Goal: Obtain resource: Obtain resource

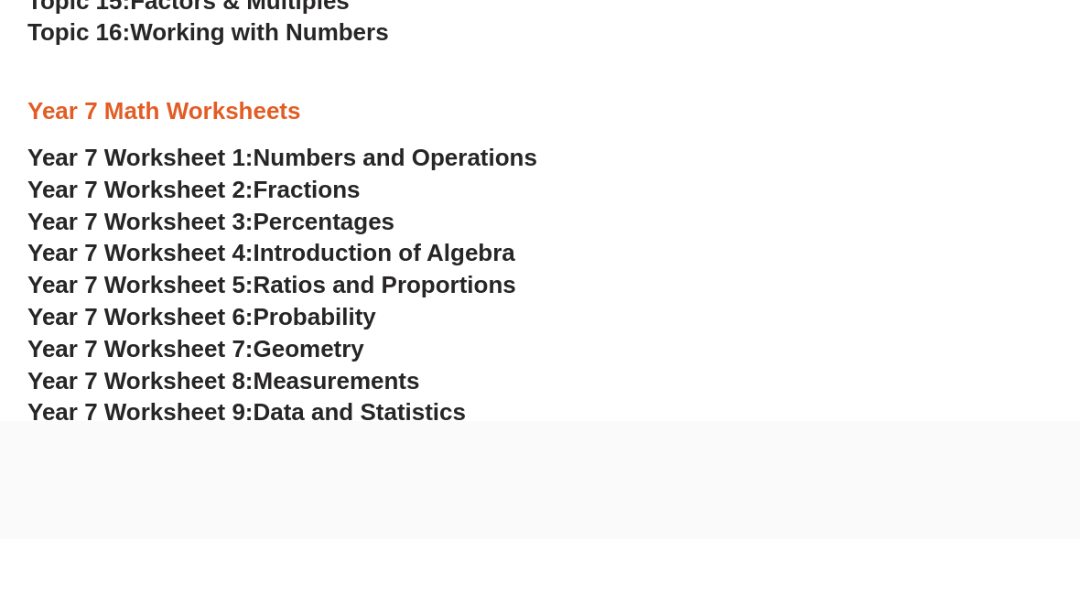
scroll to position [4576, 0]
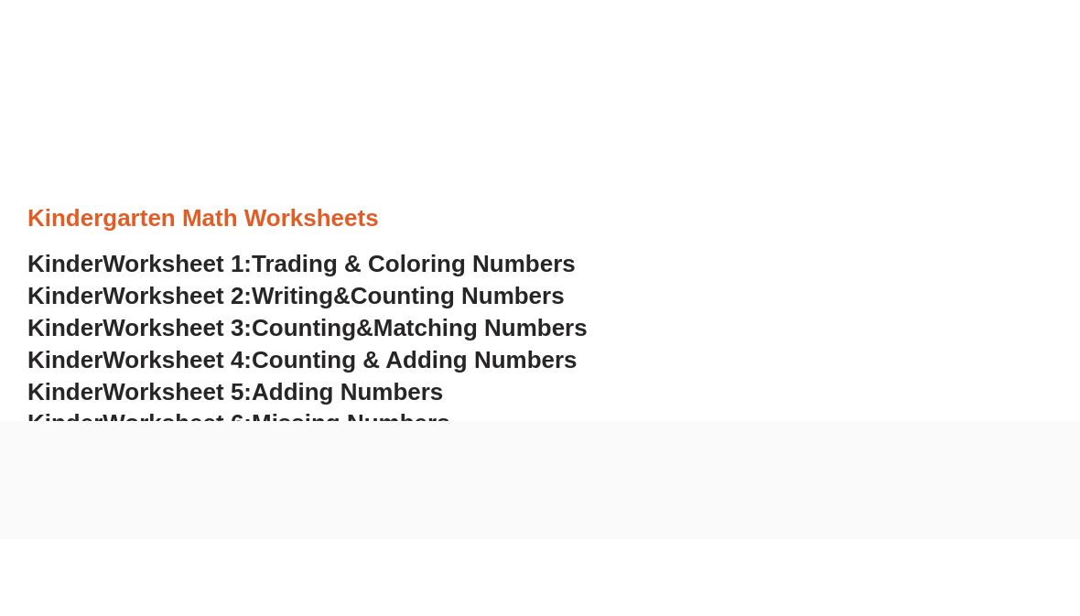
scroll to position [514, 0]
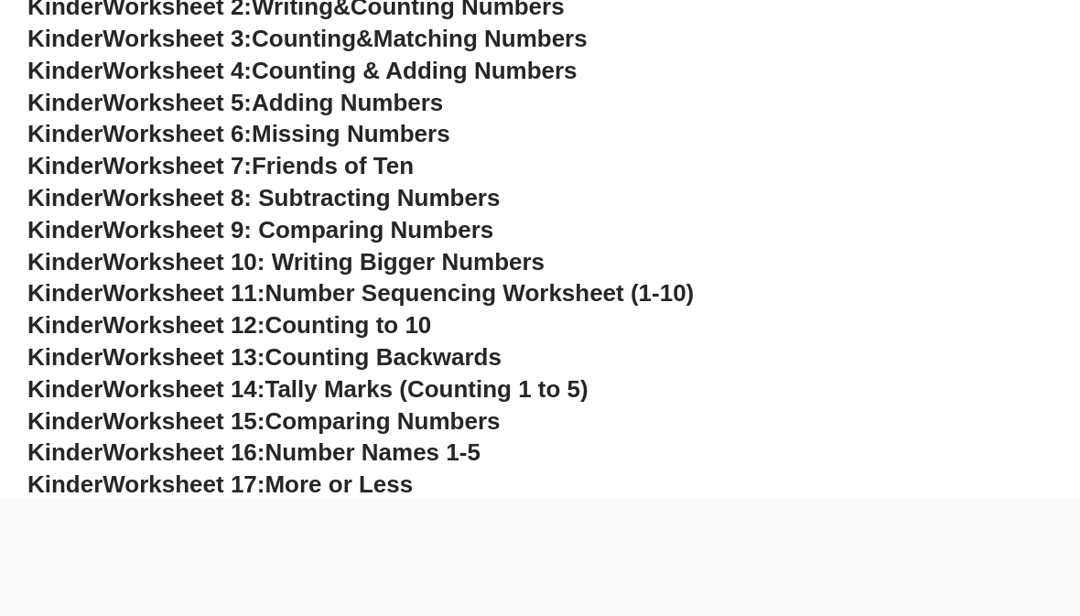
scroll to position [873, 0]
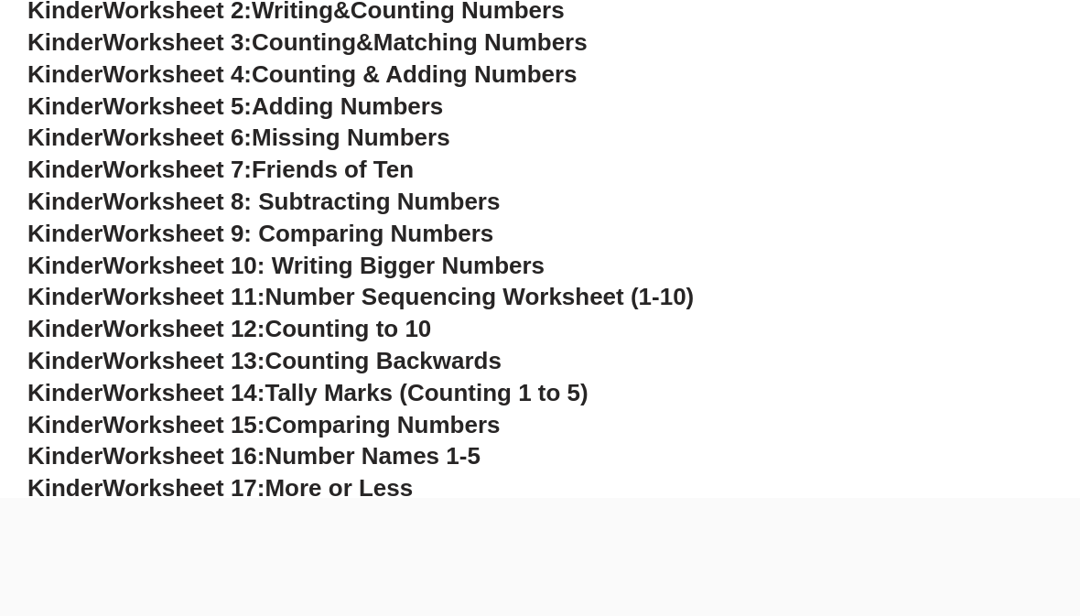
click at [90, 227] on span "Kinder" at bounding box center [64, 233] width 75 height 27
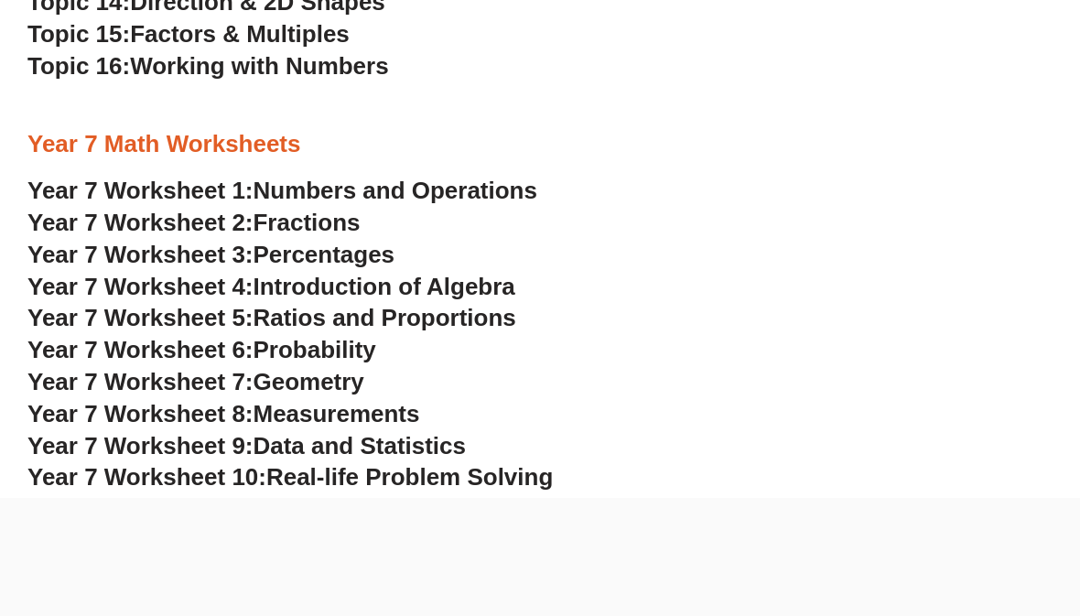
scroll to position [4570, 0]
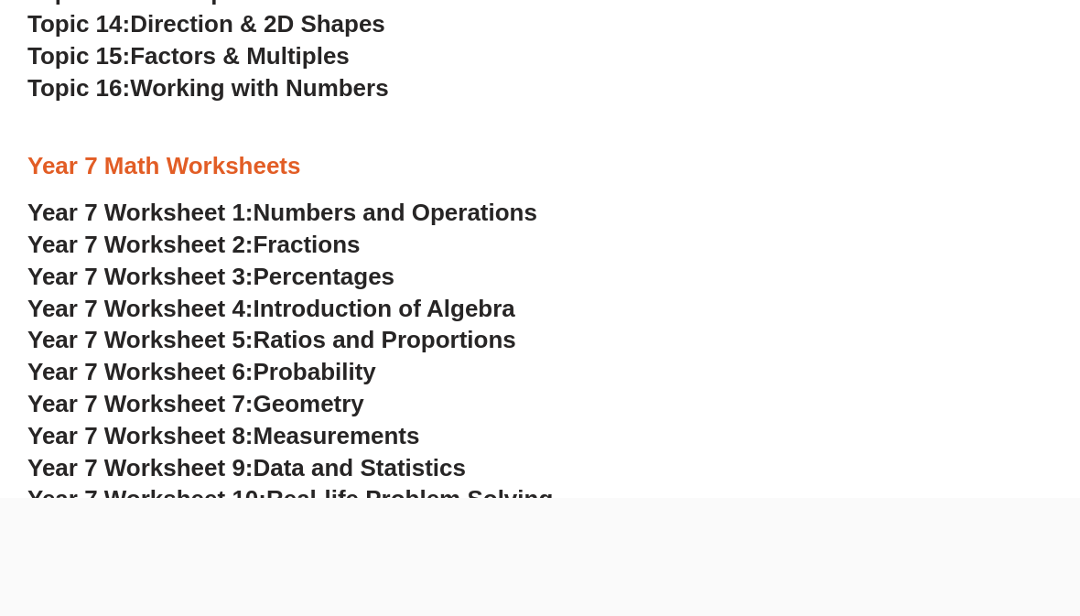
click at [124, 199] on span "Year 7 Worksheet 1:" at bounding box center [140, 212] width 226 height 27
click at [79, 231] on span "Year 7 Worksheet 2:" at bounding box center [140, 244] width 226 height 27
click at [93, 263] on span "Year 7 Worksheet 3:" at bounding box center [140, 276] width 226 height 27
click at [94, 390] on span "Year 7 Worksheet 7:" at bounding box center [140, 403] width 226 height 27
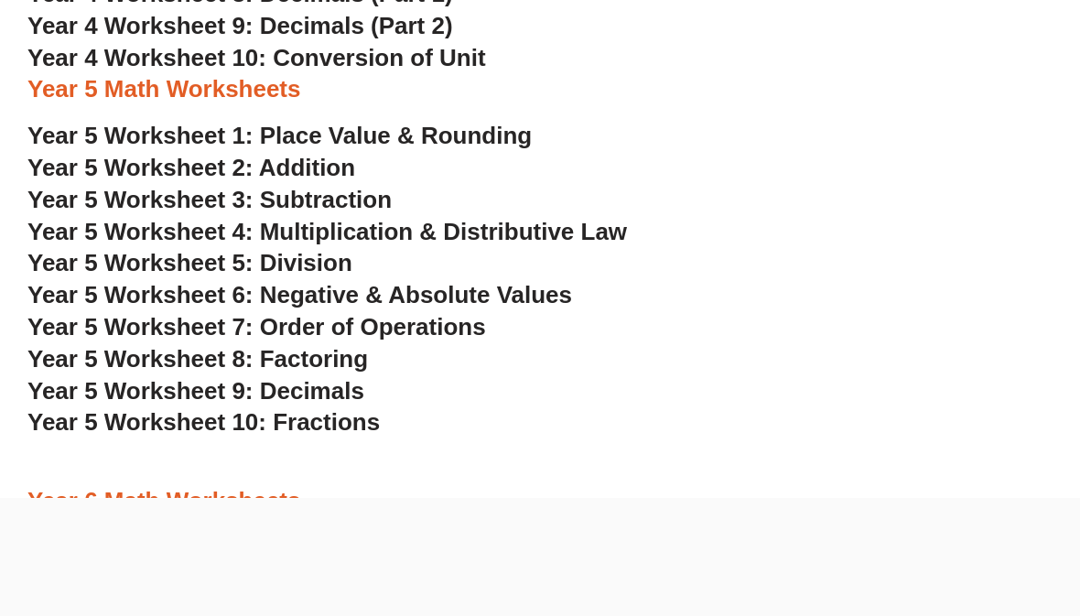
scroll to position [3150, 0]
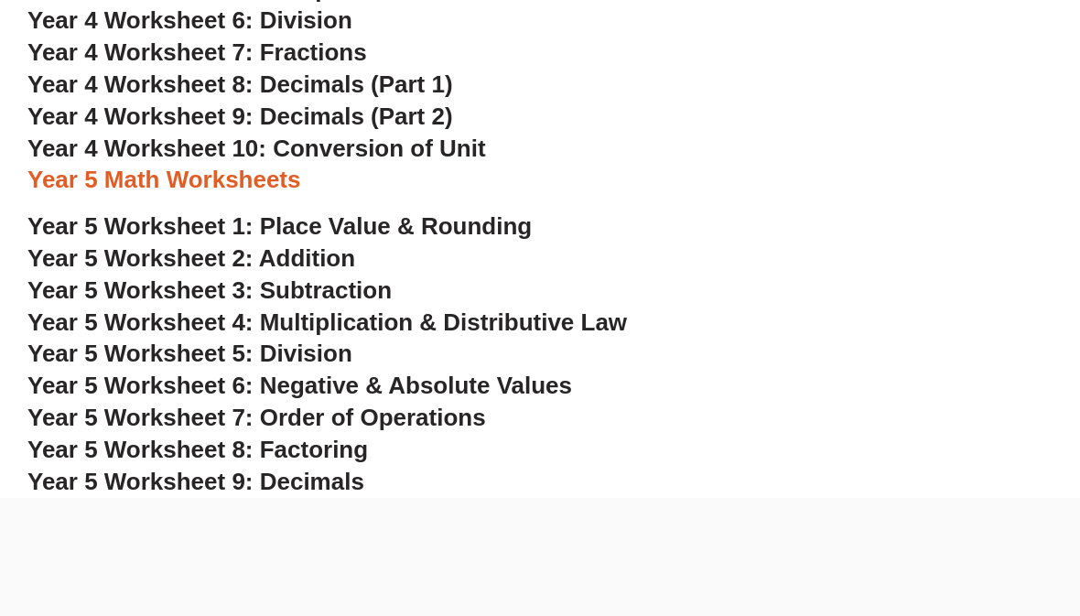
click at [121, 308] on span "Year 5 Worksheet 4: Multiplication & Distributive Law" at bounding box center [327, 321] width 600 height 27
click at [330, 372] on span "Year 5 Worksheet 6: Negative & Absolute Values" at bounding box center [299, 385] width 545 height 27
click at [280, 404] on span "Year 5 Worksheet 7: Order of Operations" at bounding box center [256, 417] width 459 height 27
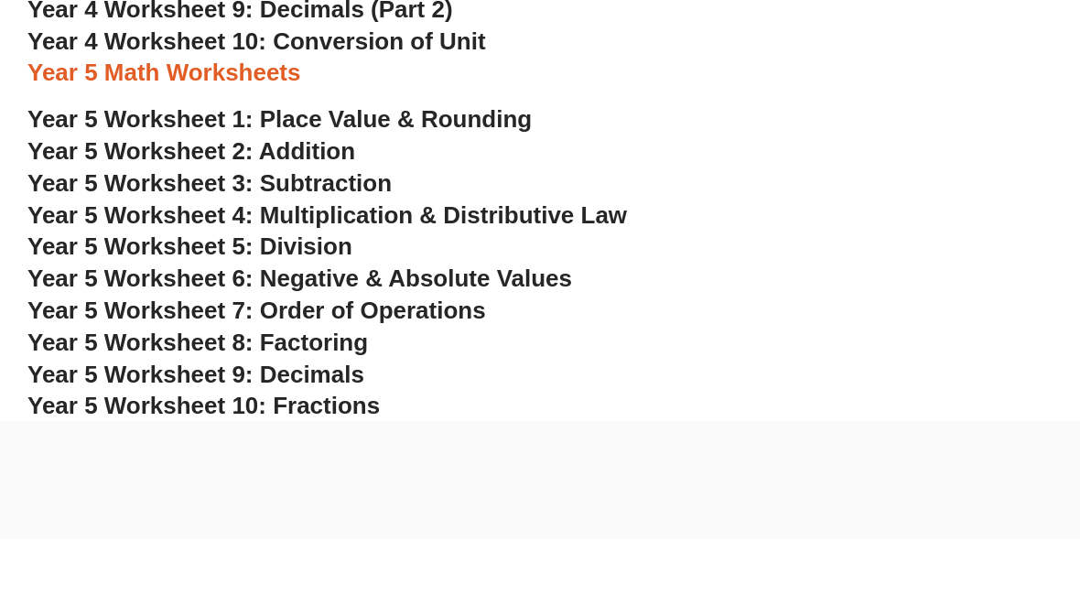
scroll to position [3181, 0]
click at [103, 405] on span "Year 5 Worksheet 8: Factoring" at bounding box center [197, 418] width 341 height 27
click at [103, 437] on span "Year 5 Worksheet 9: Decimals" at bounding box center [195, 450] width 337 height 27
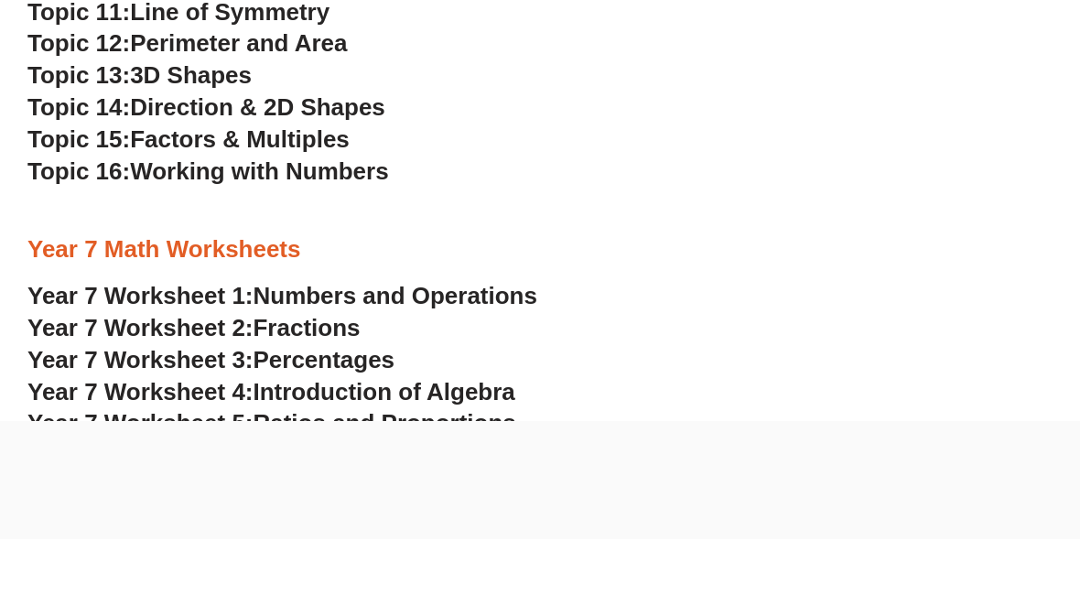
scroll to position [4459, 0]
